Goal: Task Accomplishment & Management: Manage account settings

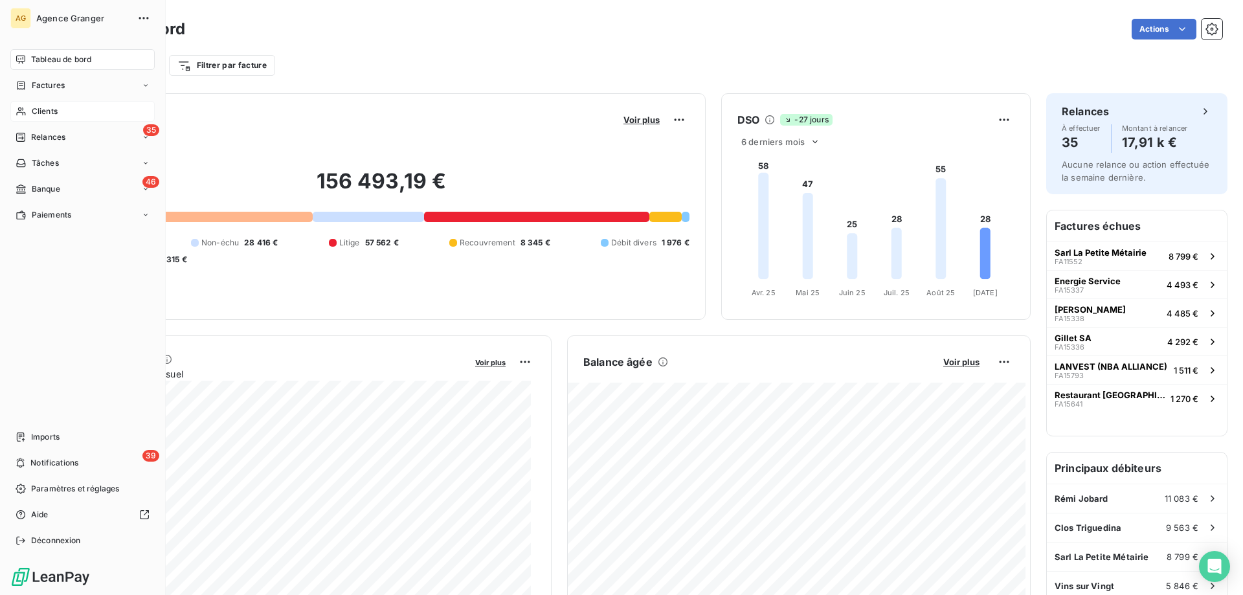
click at [25, 104] on div "Clients" at bounding box center [82, 111] width 144 height 21
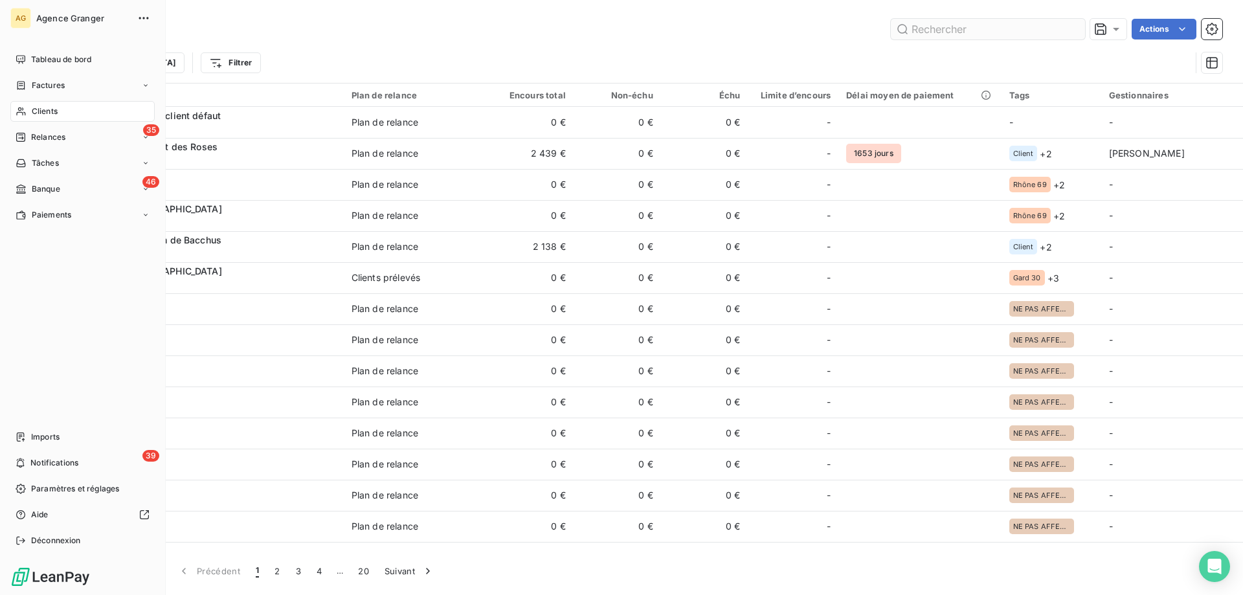
click at [1016, 32] on input "text" at bounding box center [988, 29] width 194 height 21
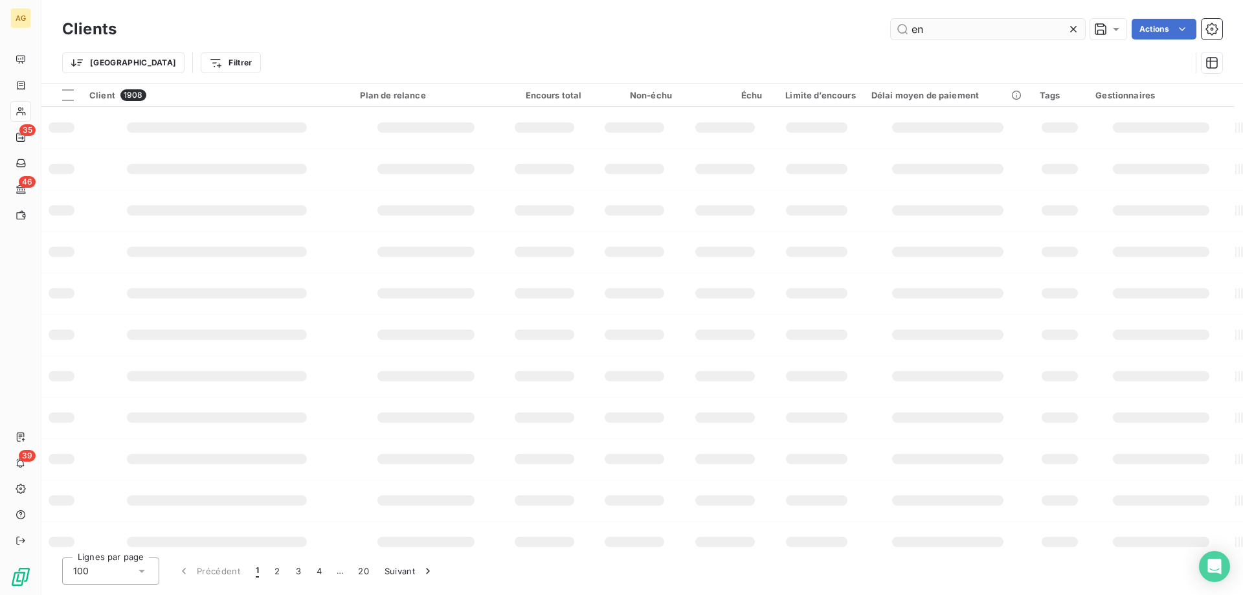
type input "e"
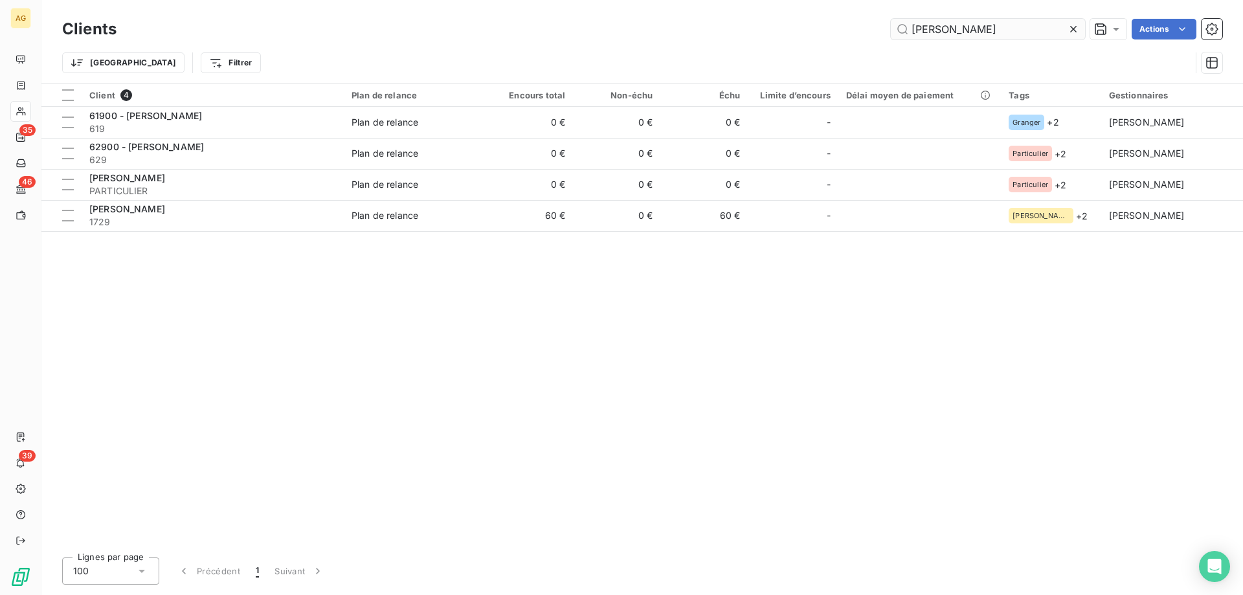
type input "[PERSON_NAME]"
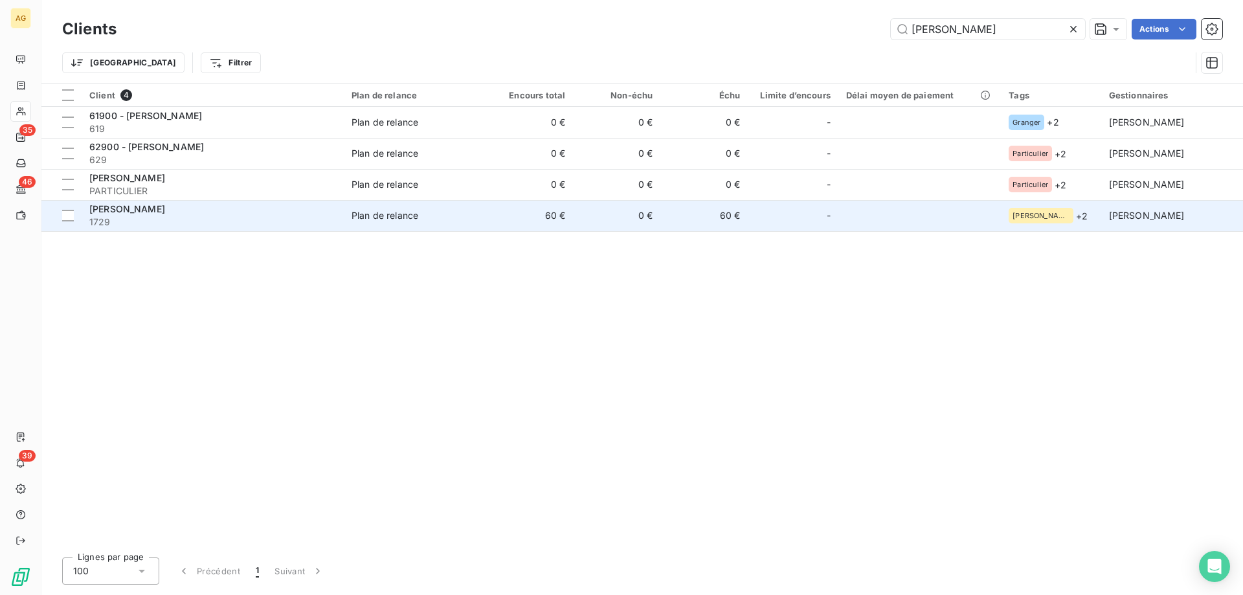
click at [221, 223] on span "1729" at bounding box center [212, 222] width 247 height 13
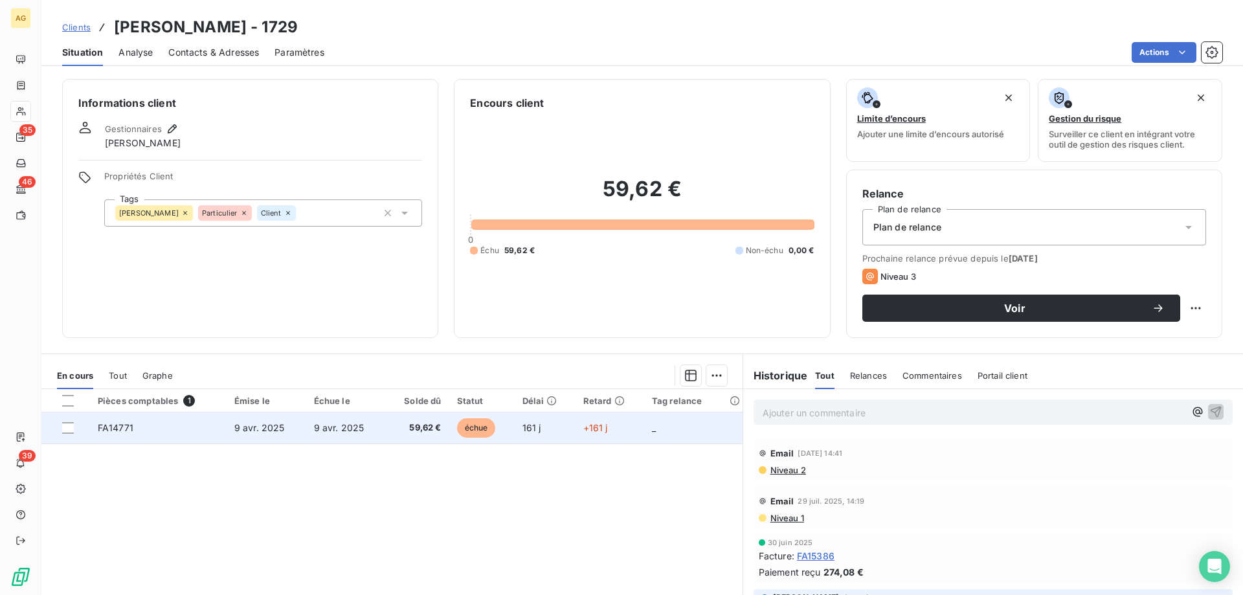
click at [293, 418] on td "9 avr. 2025" at bounding box center [267, 427] width 80 height 31
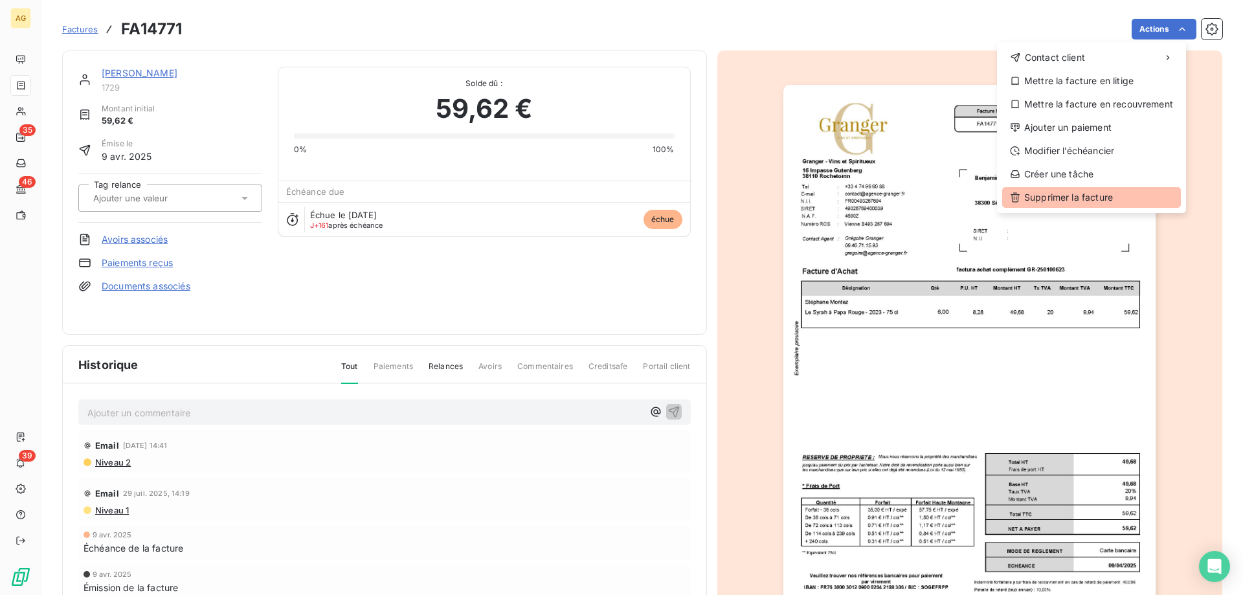
click at [1059, 197] on div "Supprimer la facture" at bounding box center [1091, 197] width 179 height 21
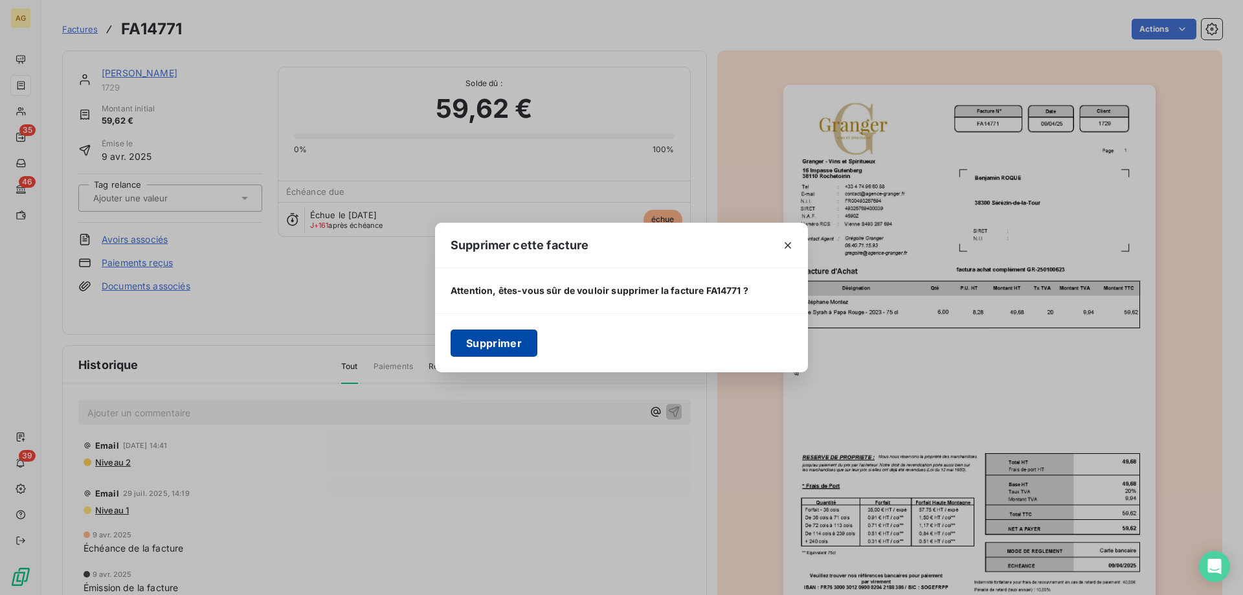
click at [480, 337] on button "Supprimer" at bounding box center [494, 343] width 87 height 27
